Goal: Information Seeking & Learning: Learn about a topic

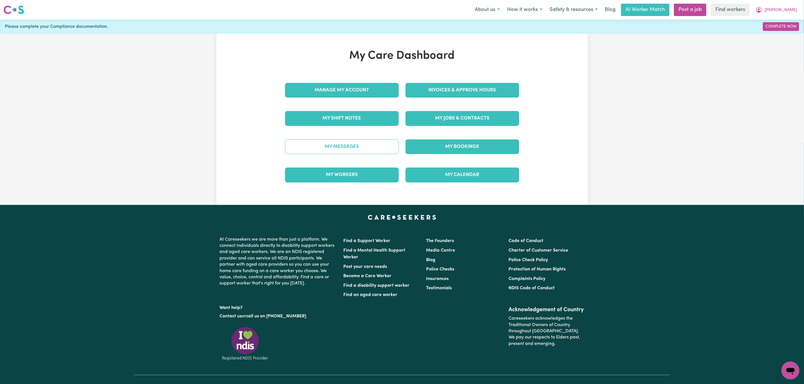
drag, startPoint x: 0, startPoint y: 0, endPoint x: 305, endPoint y: 146, distance: 338.2
click at [305, 146] on link "My Messages" at bounding box center [342, 147] width 114 height 15
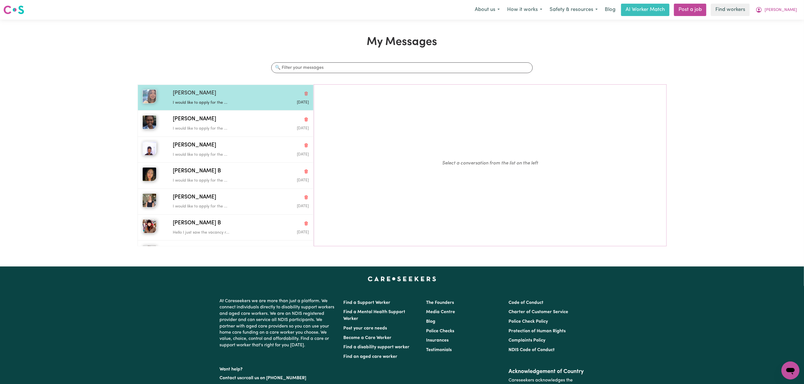
click at [253, 102] on p "I would like to apply for the ..." at bounding box center [218, 103] width 91 height 6
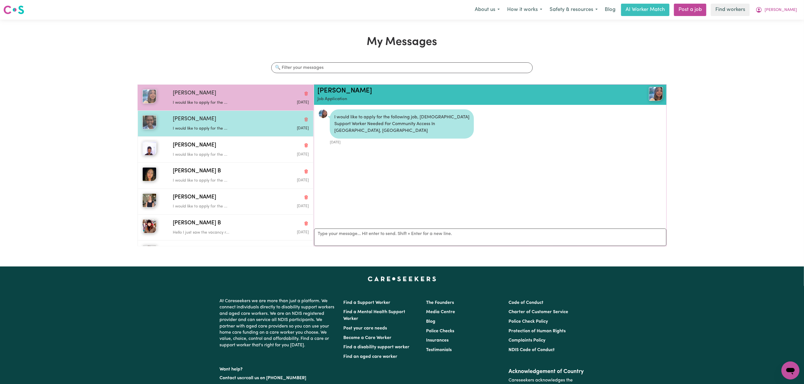
scroll to position [4, 0]
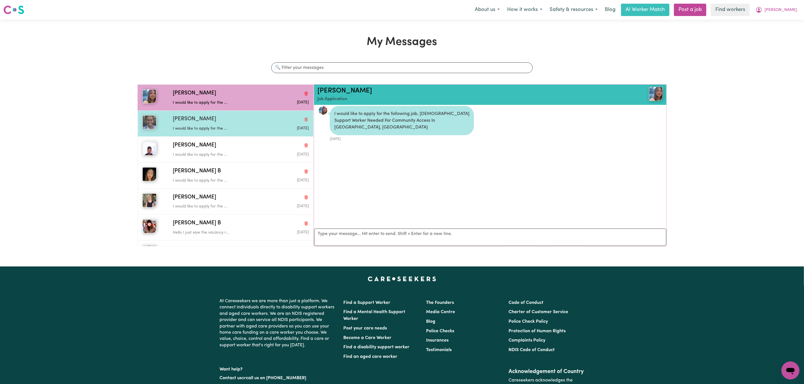
click at [241, 125] on div "I would like to apply for the ..." at bounding box center [218, 128] width 91 height 8
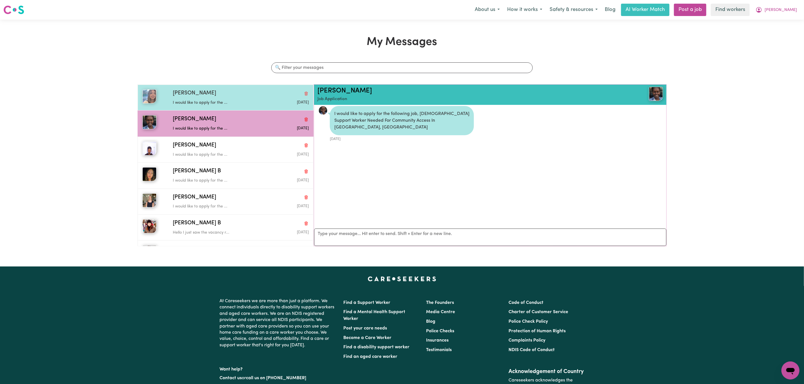
click at [231, 103] on p "I would like to apply for the ..." at bounding box center [218, 103] width 91 height 6
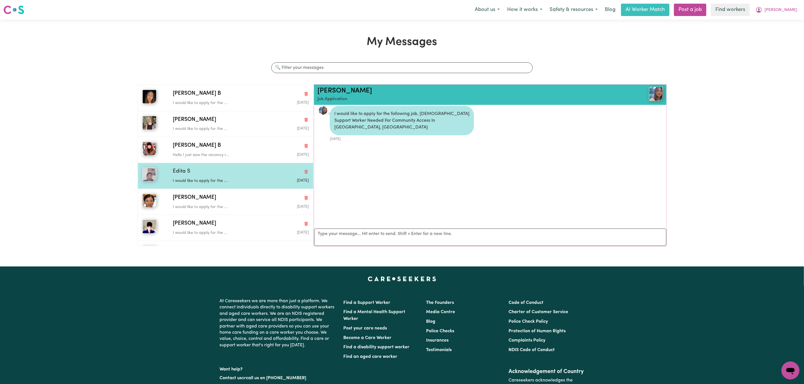
scroll to position [84, 0]
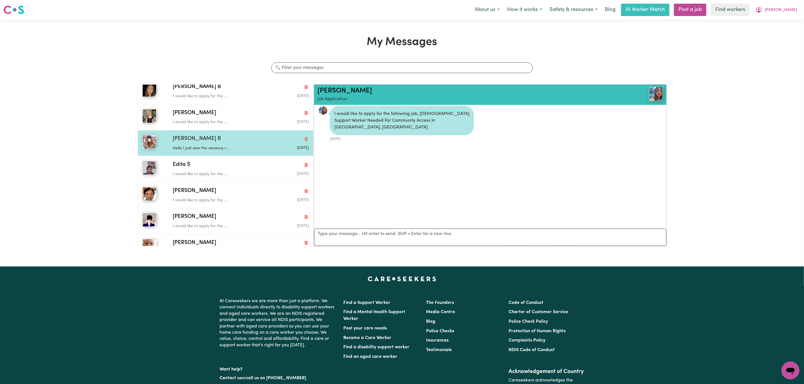
click at [214, 146] on div "Hello I just saw the vacancy r..." at bounding box center [218, 147] width 91 height 8
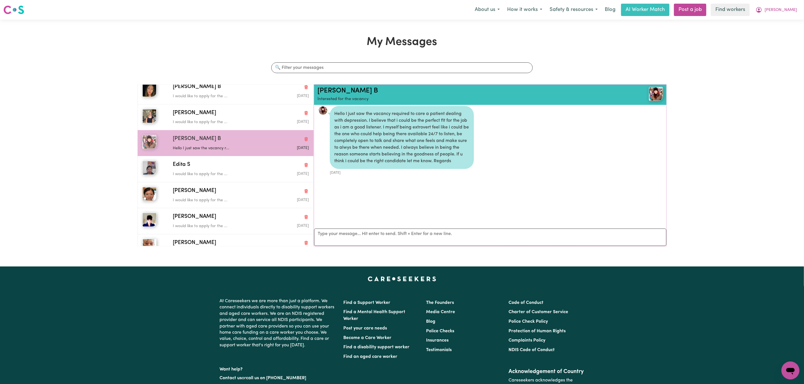
scroll to position [0, 0]
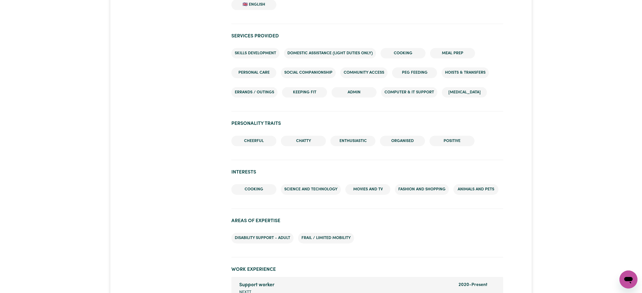
scroll to position [253, 0]
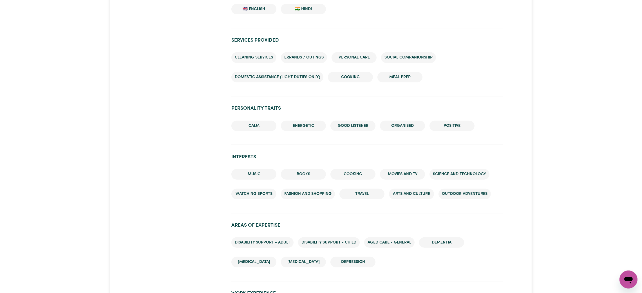
scroll to position [464, 0]
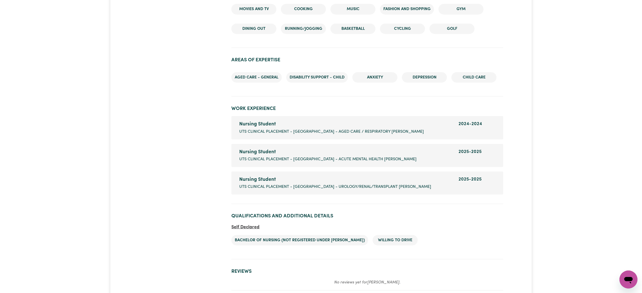
scroll to position [760, 0]
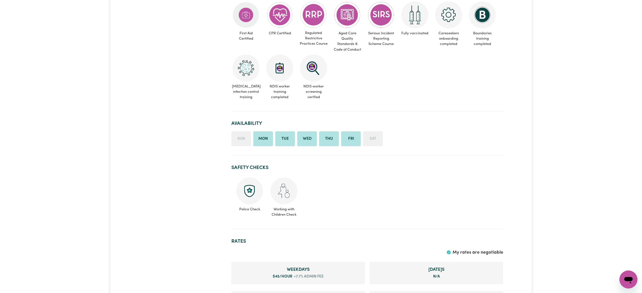
scroll to position [42, 0]
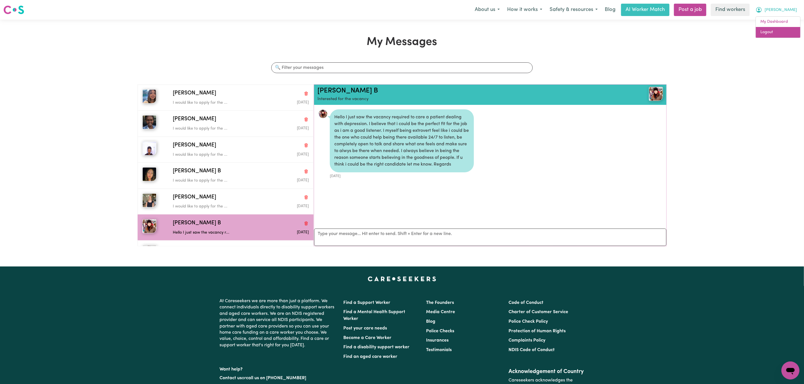
scroll to position [84, 0]
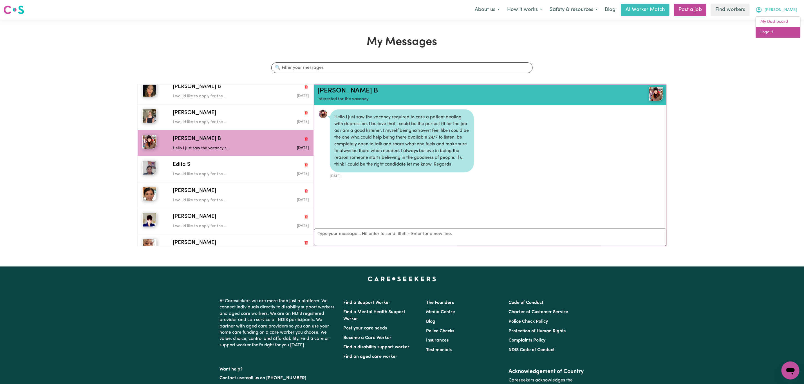
click at [771, 32] on link "Logout" at bounding box center [778, 32] width 44 height 11
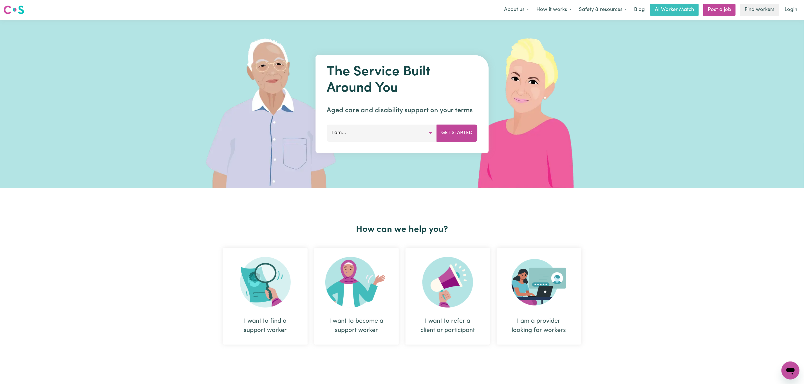
click at [792, 16] on nav "Menu About us How it works Safety & resources Blog AI Worker Match Post a job F…" at bounding box center [402, 10] width 804 height 20
click at [789, 9] on link "Login" at bounding box center [790, 10] width 19 height 12
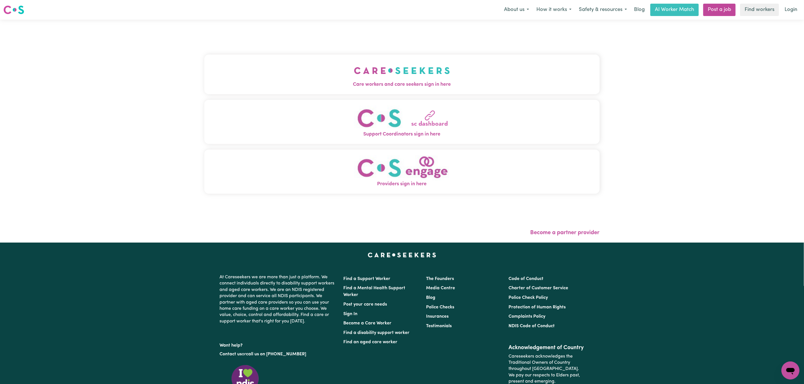
click at [370, 73] on div "Care workers and care seekers sign in here Support Coordinators sign in here Pr…" at bounding box center [402, 131] width 402 height 223
click at [370, 73] on img "Care workers and care seekers sign in here" at bounding box center [402, 70] width 96 height 21
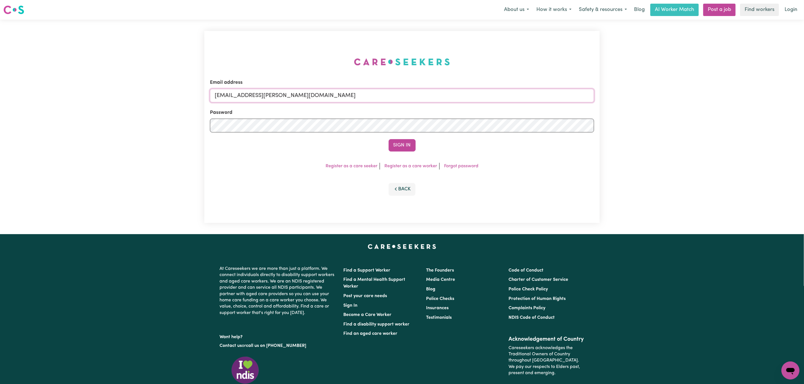
drag, startPoint x: 245, startPoint y: 96, endPoint x: 423, endPoint y: 105, distance: 178.4
click at [423, 105] on form "Email address [EMAIL_ADDRESS][PERSON_NAME][DOMAIN_NAME] Password Sign In" at bounding box center [402, 115] width 384 height 73
paste input "MariaBourboulasTrilogyCare"
type input "[EMAIL_ADDRESS][DOMAIN_NAME]"
click at [402, 147] on button "Sign In" at bounding box center [402, 145] width 27 height 12
